Goal: Register for event/course

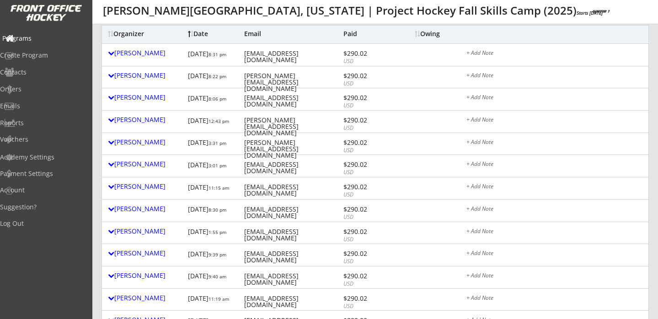
click at [41, 33] on div "Programs" at bounding box center [43, 39] width 87 height 16
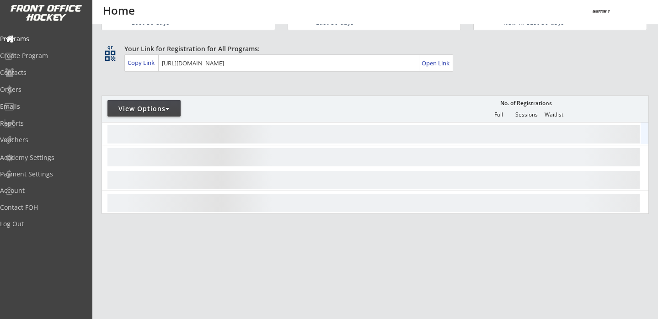
scroll to position [42, 0]
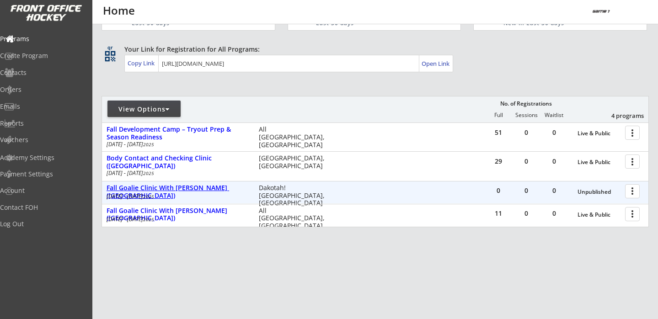
click at [208, 190] on div "Fall Goalie Clinic With [PERSON_NAME] ([GEOGRAPHIC_DATA])" at bounding box center [178, 192] width 143 height 16
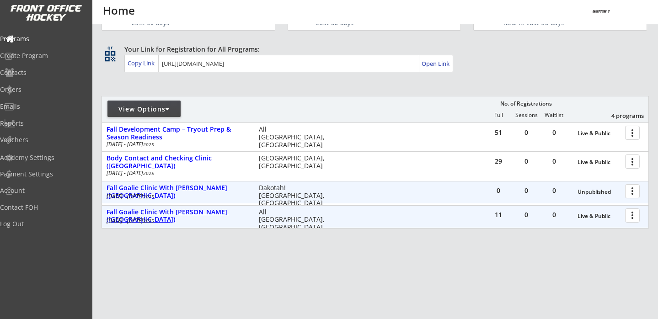
click at [206, 214] on div "Fall Goalie Clinic With Reed Kinsey (Mankato)" at bounding box center [178, 217] width 143 height 16
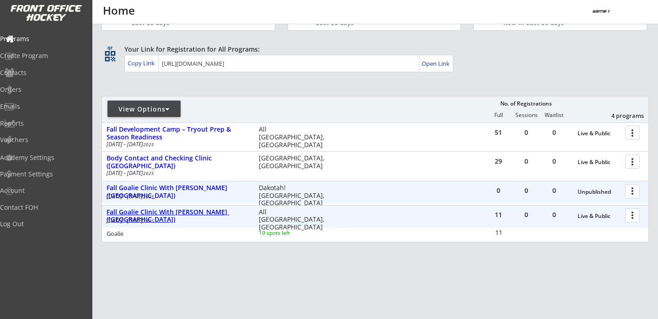
click at [176, 212] on div "Fall Goalie Clinic With Reed Kinsey (Mankato)" at bounding box center [178, 217] width 143 height 16
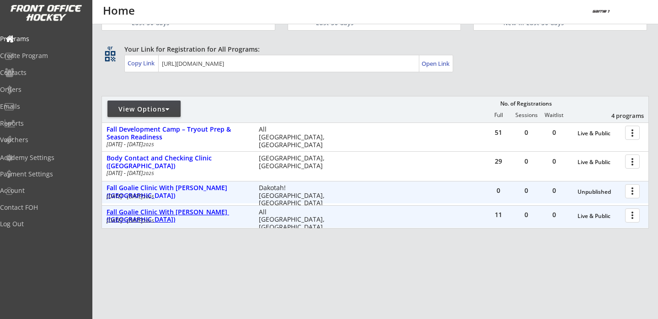
click at [176, 212] on div "Fall Goalie Clinic With Reed Kinsey (Mankato)" at bounding box center [178, 217] width 143 height 16
